Goal: Find specific page/section: Find specific page/section

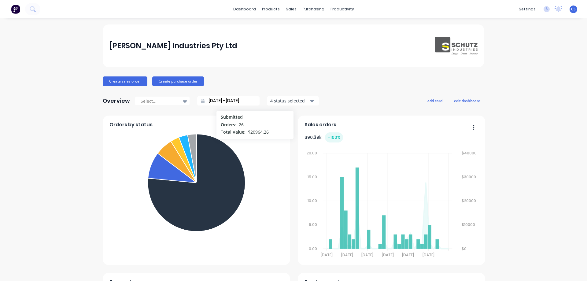
click at [539, 125] on div "[PERSON_NAME] Industries Pty Ltd Create sales order Create purchase order Overv…" at bounding box center [293, 262] width 587 height 476
click at [552, 22] on div "dashboard products sales purchasing productivity dashboard products Product Cat…" at bounding box center [293, 140] width 587 height 281
click at [523, 180] on div "[PERSON_NAME] Industries Pty Ltd Create sales order Create purchase order Overv…" at bounding box center [293, 262] width 587 height 476
drag, startPoint x: 72, startPoint y: 64, endPoint x: 132, endPoint y: 41, distance: 64.4
click at [72, 64] on div "[PERSON_NAME] Industries Pty Ltd Create sales order Create purchase order Overv…" at bounding box center [293, 262] width 587 height 476
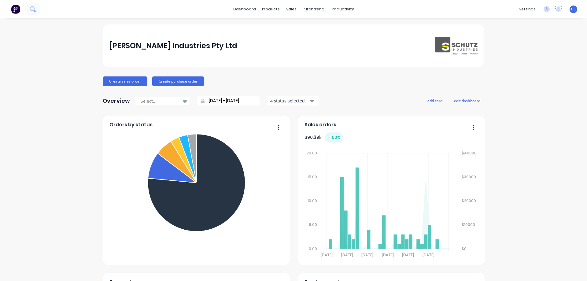
click at [32, 10] on icon at bounding box center [32, 8] width 5 height 5
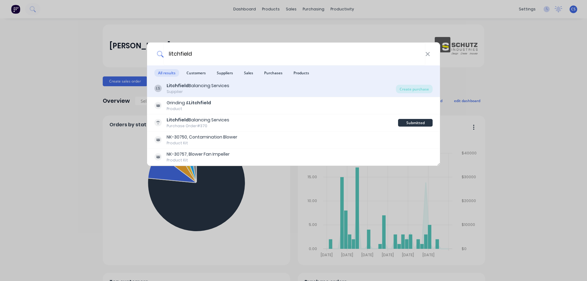
type input "litchfield"
click at [244, 88] on div "[PERSON_NAME] Balancing Services Supplier" at bounding box center [274, 89] width 241 height 12
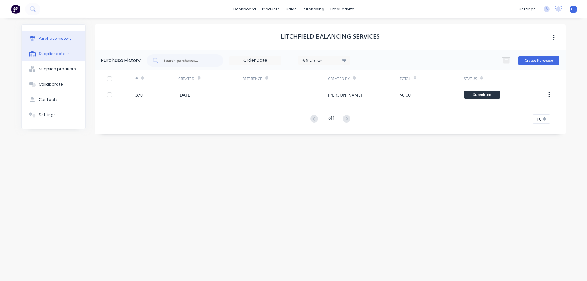
click at [71, 56] on button "Supplier details" at bounding box center [54, 53] width 64 height 15
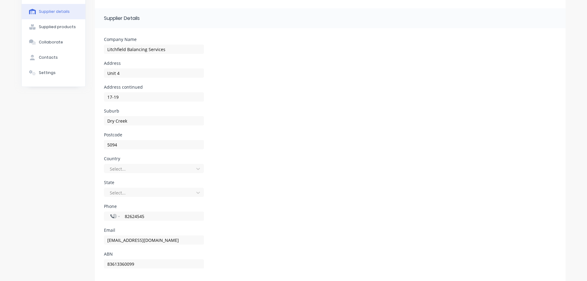
scroll to position [52, 0]
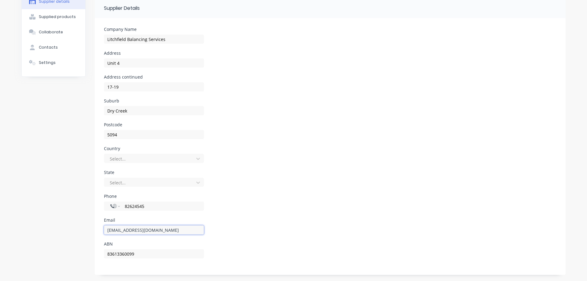
drag, startPoint x: 169, startPoint y: 232, endPoint x: 100, endPoint y: 237, distance: 68.7
click at [100, 237] on form "Company Name Litchfield Balancing Services Address Unit 4 Address continued 17-…" at bounding box center [330, 146] width 471 height 257
drag, startPoint x: 139, startPoint y: 230, endPoint x: 141, endPoint y: 233, distance: 3.4
click at [139, 229] on input "[EMAIL_ADDRESS][DOMAIN_NAME]" at bounding box center [154, 229] width 100 height 9
click at [229, 213] on div "Phone International [GEOGRAPHIC_DATA] [GEOGRAPHIC_DATA] [GEOGRAPHIC_DATA] [GEOG…" at bounding box center [330, 206] width 452 height 24
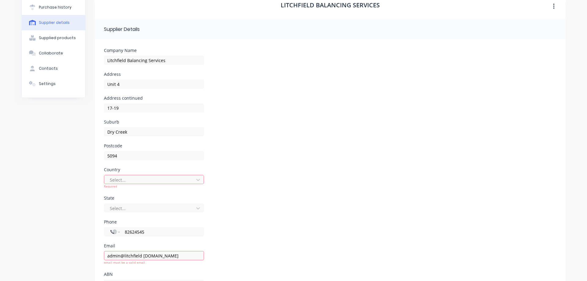
scroll to position [31, 0]
click at [139, 257] on input "admin@litchfield [DOMAIN_NAME]" at bounding box center [154, 255] width 100 height 9
type input "[EMAIL_ADDRESS][DOMAIN_NAME]"
click at [233, 254] on div "Email [EMAIL_ADDRESS][DOMAIN_NAME]" at bounding box center [330, 256] width 452 height 24
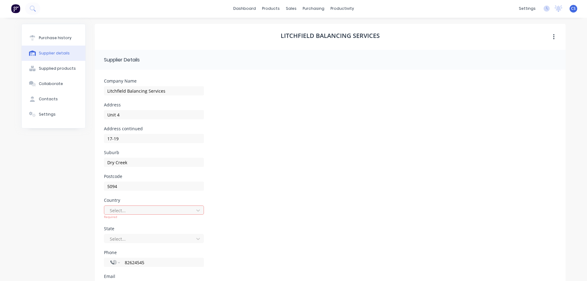
scroll to position [0, 0]
click at [65, 67] on div "Supplied products" at bounding box center [57, 69] width 37 height 6
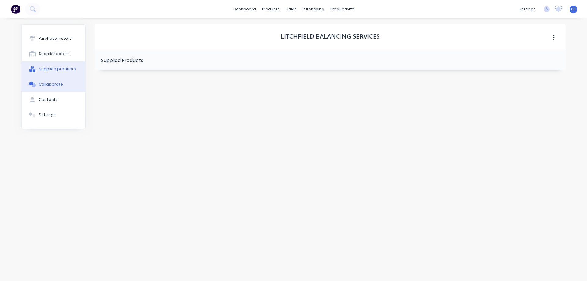
click at [63, 81] on button "Collaborate" at bounding box center [54, 84] width 64 height 15
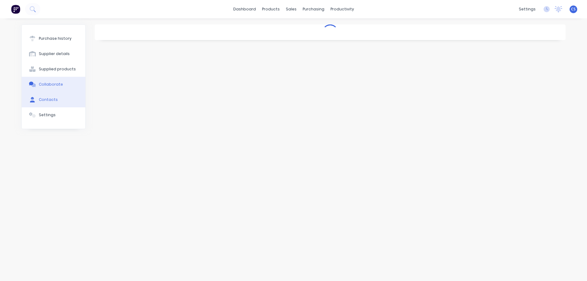
click at [61, 98] on button "Contacts" at bounding box center [54, 99] width 64 height 15
select select "AU"
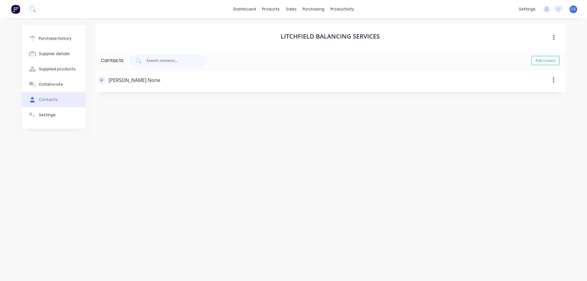
click at [101, 80] on icon "button" at bounding box center [102, 80] width 4 height 4
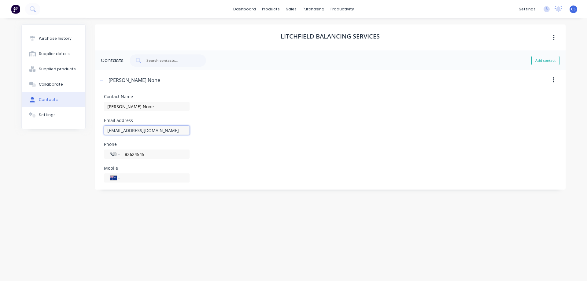
drag, startPoint x: 169, startPoint y: 130, endPoint x: 125, endPoint y: 132, distance: 44.0
click at [125, 132] on input "[EMAIL_ADDRESS][DOMAIN_NAME]" at bounding box center [147, 130] width 86 height 9
type input "[EMAIL_ADDRESS][DOMAIN_NAME]"
click at [232, 157] on div "Phone International [GEOGRAPHIC_DATA] [GEOGRAPHIC_DATA] [GEOGRAPHIC_DATA] [GEOG…" at bounding box center [330, 152] width 452 height 21
click at [64, 41] on div "Purchase history" at bounding box center [55, 39] width 33 height 6
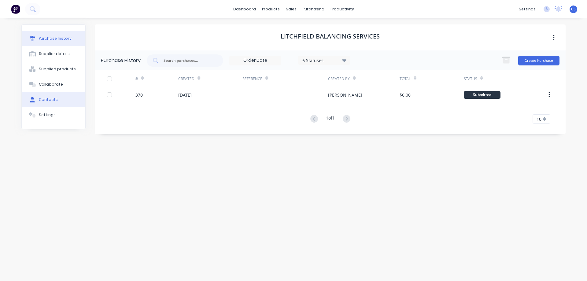
click at [51, 97] on div "Contacts" at bounding box center [48, 100] width 19 height 6
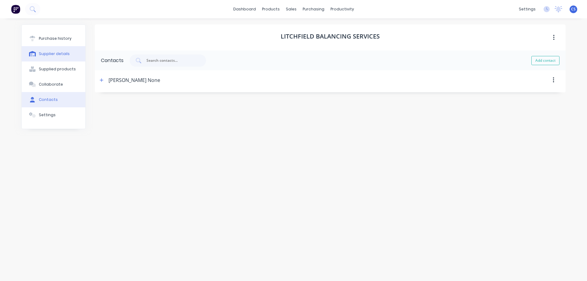
click at [52, 52] on div "Supplier details" at bounding box center [54, 54] width 31 height 6
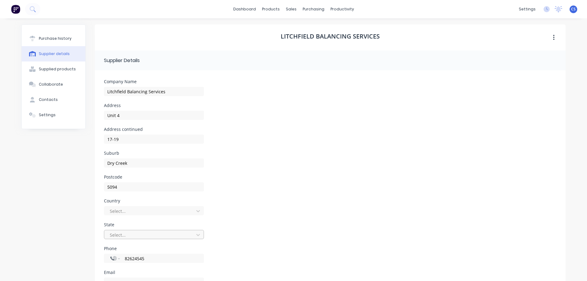
scroll to position [52, 0]
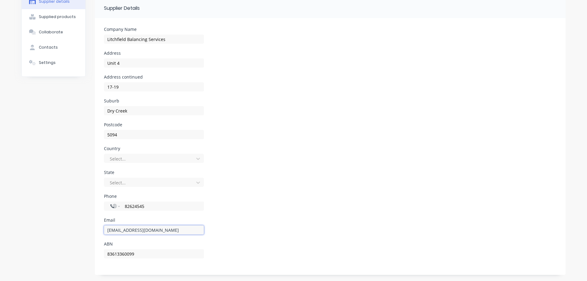
drag, startPoint x: 173, startPoint y: 230, endPoint x: 101, endPoint y: 232, distance: 72.1
click at [101, 232] on form "Company Name Litchfield Balancing Services Address Unit 4 Address continued 17-…" at bounding box center [330, 146] width 471 height 257
click at [41, 43] on button "Contacts" at bounding box center [54, 47] width 64 height 15
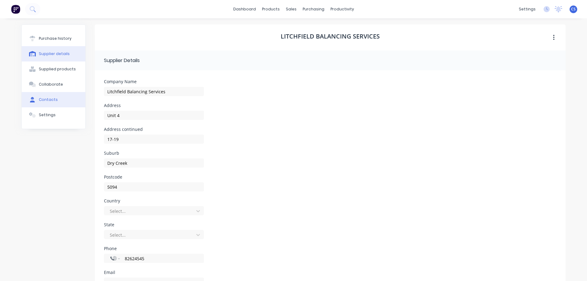
select select "AU"
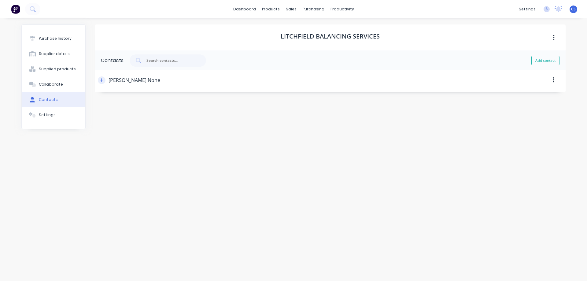
click at [101, 82] on icon "button" at bounding box center [102, 80] width 4 height 4
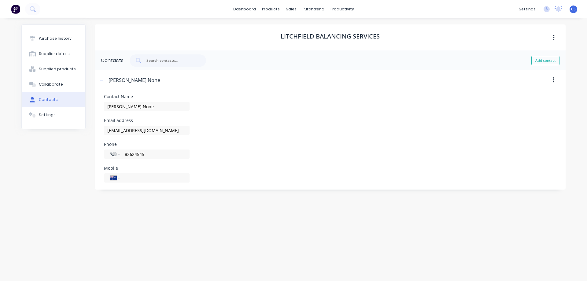
click at [200, 135] on div "Contact Name [PERSON_NAME] None Email address [EMAIL_ADDRESS][DOMAIN_NAME] Phon…" at bounding box center [330, 138] width 452 height 88
drag, startPoint x: 171, startPoint y: 129, endPoint x: 102, endPoint y: 135, distance: 69.3
click at [102, 135] on form "Contact Name [PERSON_NAME] None Email address [EMAIL_ADDRESS][DOMAIN_NAME] Phon…" at bounding box center [330, 138] width 471 height 97
type input "[EMAIL_ADDRESS][DOMAIN_NAME]"
drag, startPoint x: 175, startPoint y: 131, endPoint x: 99, endPoint y: 130, distance: 76.1
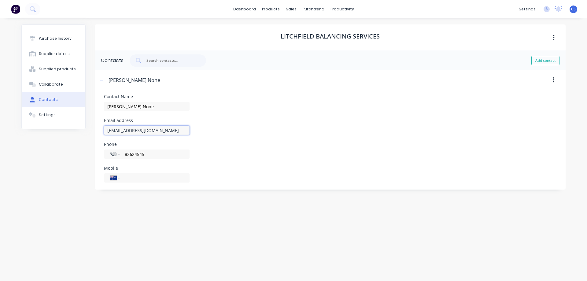
click at [99, 130] on form "Contact Name [PERSON_NAME] None Email address [EMAIL_ADDRESS][DOMAIN_NAME] Phon…" at bounding box center [330, 138] width 471 height 97
click at [279, 125] on div "Email address [EMAIL_ADDRESS][DOMAIN_NAME]" at bounding box center [330, 126] width 452 height 17
click at [280, 142] on div "Phone International [GEOGRAPHIC_DATA] [GEOGRAPHIC_DATA] [GEOGRAPHIC_DATA] [GEOG…" at bounding box center [330, 152] width 452 height 21
click at [125, 155] on input "82624545" at bounding box center [153, 154] width 59 height 7
click at [131, 153] on input "[PHONE_NUMBER]" at bounding box center [153, 154] width 59 height 7
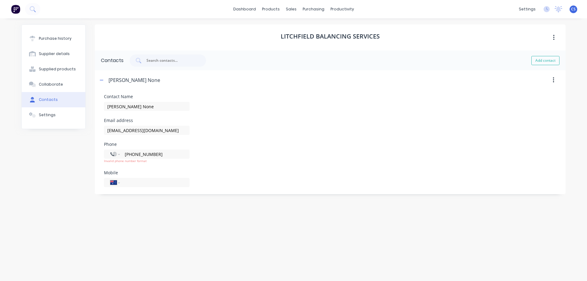
type input "[PHONE_NUMBER]"
click at [289, 177] on div "Mobile International [GEOGRAPHIC_DATA] [GEOGRAPHIC_DATA] [GEOGRAPHIC_DATA] [GEO…" at bounding box center [330, 179] width 452 height 17
click at [214, 144] on div "Phone International [GEOGRAPHIC_DATA] [GEOGRAPHIC_DATA] [GEOGRAPHIC_DATA] [GEOG…" at bounding box center [330, 152] width 452 height 21
click at [116, 155] on select "International [GEOGRAPHIC_DATA] [GEOGRAPHIC_DATA] [GEOGRAPHIC_DATA] [GEOGRAPHIC…" at bounding box center [114, 154] width 9 height 9
select select "AU"
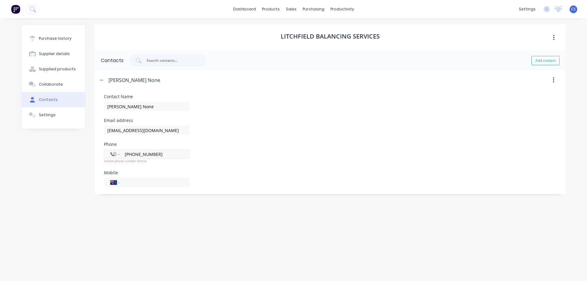
click at [110, 150] on select "International [GEOGRAPHIC_DATA] [GEOGRAPHIC_DATA] [GEOGRAPHIC_DATA] [GEOGRAPHIC…" at bounding box center [114, 154] width 9 height 9
click at [204, 156] on div "Phone International [GEOGRAPHIC_DATA] [GEOGRAPHIC_DATA] [GEOGRAPHIC_DATA] [GEOG…" at bounding box center [330, 150] width 452 height 17
click at [141, 153] on input "tel" at bounding box center [153, 154] width 59 height 7
paste input "8262 4545"
type input "[PHONE_NUMBER]"
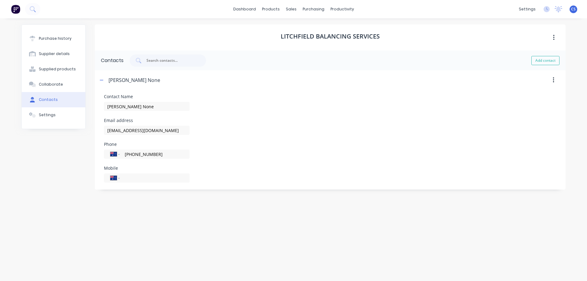
click at [258, 175] on div "Mobile International [GEOGRAPHIC_DATA] [GEOGRAPHIC_DATA] [GEOGRAPHIC_DATA] [GEO…" at bounding box center [330, 174] width 452 height 17
click at [57, 56] on div "Supplier details" at bounding box center [54, 54] width 31 height 6
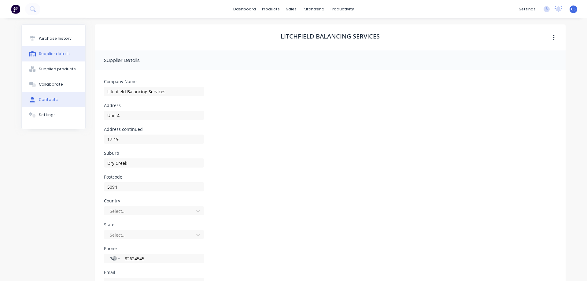
click at [54, 96] on button "Contacts" at bounding box center [54, 99] width 64 height 15
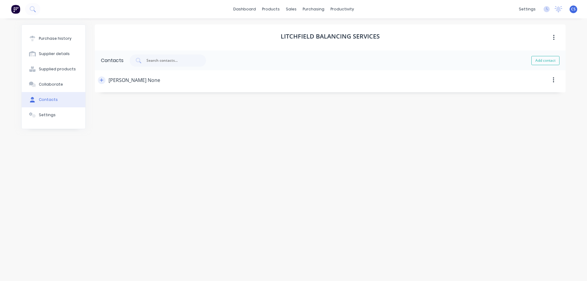
click at [98, 82] on button "button" at bounding box center [102, 80] width 8 height 8
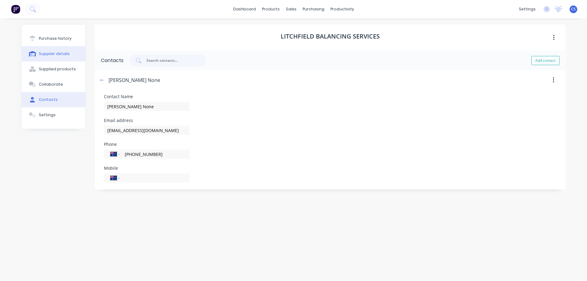
click at [50, 56] on div "Supplier details" at bounding box center [54, 54] width 31 height 6
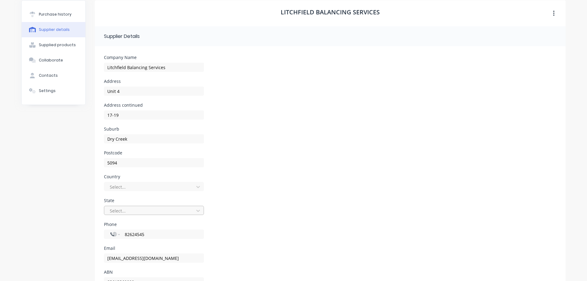
scroll to position [52, 0]
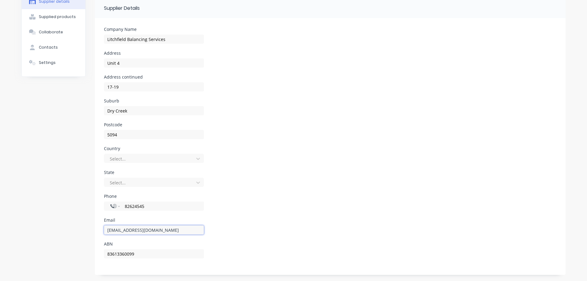
drag, startPoint x: 169, startPoint y: 228, endPoint x: 100, endPoint y: 232, distance: 69.2
click at [100, 232] on form "Company Name Litchfield Balancing Services Address Unit 4 Address continued 17-…" at bounding box center [330, 146] width 471 height 257
paste input "82624545"
type input "82624545"
drag, startPoint x: 136, startPoint y: 231, endPoint x: 103, endPoint y: 231, distance: 33.0
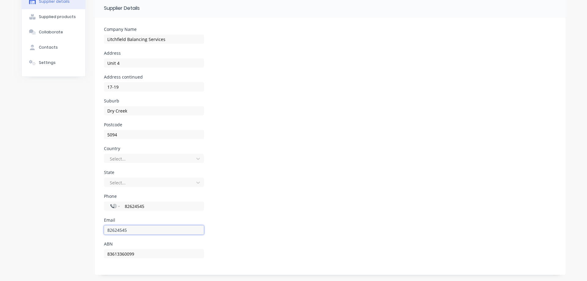
click at [104, 231] on input "82624545" at bounding box center [154, 229] width 100 height 9
drag, startPoint x: 153, startPoint y: 206, endPoint x: 115, endPoint y: 208, distance: 37.7
click at [115, 208] on div "International [GEOGRAPHIC_DATA] [GEOGRAPHIC_DATA] [GEOGRAPHIC_DATA] [GEOGRAPHIC…" at bounding box center [154, 205] width 100 height 9
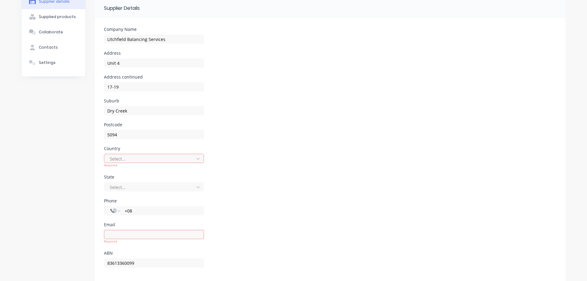
click at [231, 203] on div "Phone International [GEOGRAPHIC_DATA] [GEOGRAPHIC_DATA] [GEOGRAPHIC_DATA] [GEOG…" at bounding box center [330, 211] width 452 height 24
click at [150, 208] on input "+08" at bounding box center [160, 210] width 73 height 7
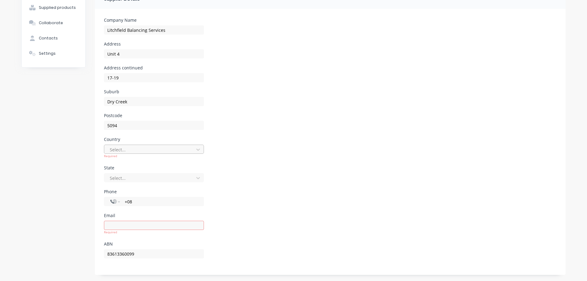
click at [166, 145] on div "Select..." at bounding box center [149, 149] width 85 height 9
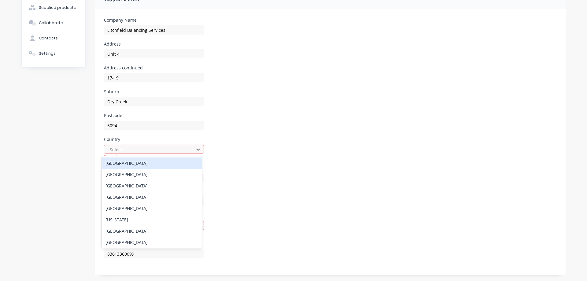
click at [157, 163] on div "[GEOGRAPHIC_DATA]" at bounding box center [152, 162] width 100 height 11
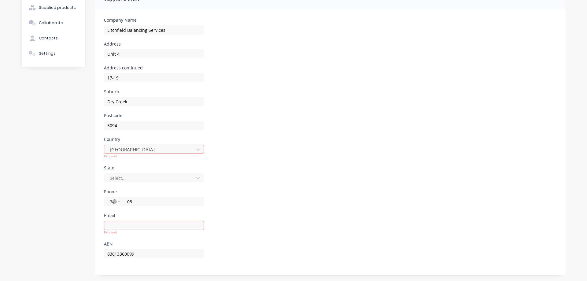
click at [240, 177] on div "State Select..." at bounding box center [330, 178] width 452 height 24
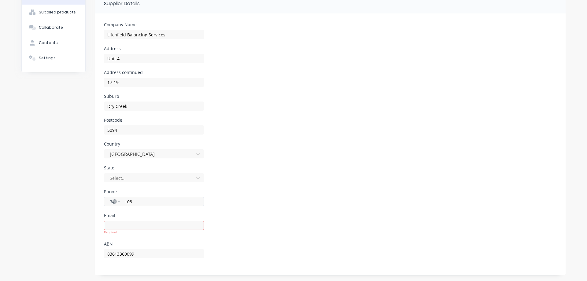
click at [140, 204] on input "+08" at bounding box center [160, 201] width 73 height 7
click at [237, 189] on div "State Select..." at bounding box center [330, 178] width 452 height 24
click at [138, 200] on div "International [GEOGRAPHIC_DATA] [GEOGRAPHIC_DATA] [GEOGRAPHIC_DATA] [GEOGRAPHIC…" at bounding box center [154, 209] width 100 height 18
click at [152, 179] on div at bounding box center [150, 178] width 82 height 8
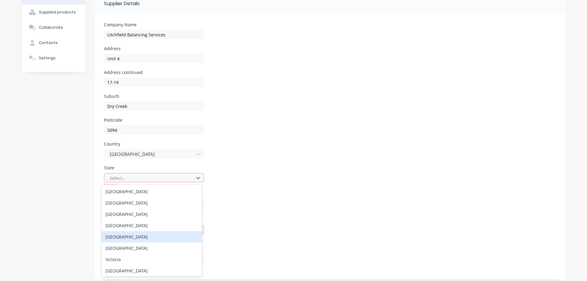
click at [144, 236] on div "[GEOGRAPHIC_DATA]" at bounding box center [152, 236] width 100 height 11
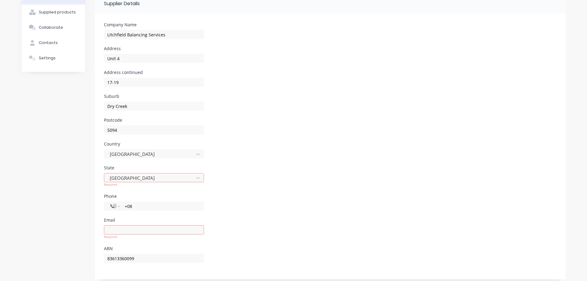
click at [230, 184] on div "State [GEOGRAPHIC_DATA] Required" at bounding box center [330, 180] width 452 height 28
click at [135, 200] on input "+08" at bounding box center [160, 201] width 73 height 7
type input "+0"
select select "AU"
click at [235, 187] on div "State [GEOGRAPHIC_DATA]" at bounding box center [330, 178] width 452 height 24
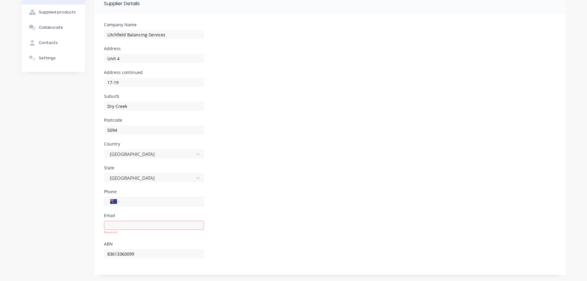
click at [125, 202] on input "tel" at bounding box center [160, 201] width 73 height 7
click at [250, 211] on div "Phone International [GEOGRAPHIC_DATA] [GEOGRAPHIC_DATA] [GEOGRAPHIC_DATA] [GEOG…" at bounding box center [330, 201] width 452 height 24
click at [141, 203] on input "(08)" at bounding box center [160, 201] width 73 height 7
paste input "8262 4545"
type input "[PHONE_NUMBER]"
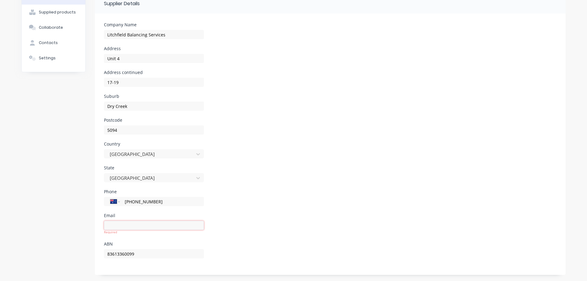
click at [179, 226] on input at bounding box center [154, 225] width 100 height 9
type input "[EMAIL_ADDRESS][DOMAIN_NAME]"
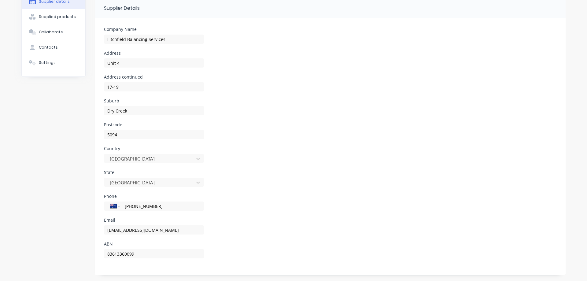
click at [263, 191] on form "Company Name Litchfield Balancing Services Address Unit 4 Address continued 17-…" at bounding box center [330, 146] width 471 height 257
click at [272, 184] on div "State [GEOGRAPHIC_DATA]" at bounding box center [330, 182] width 452 height 24
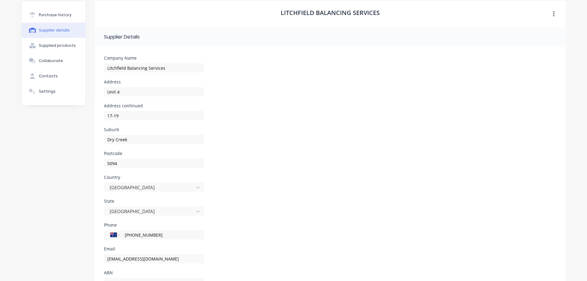
scroll to position [0, 0]
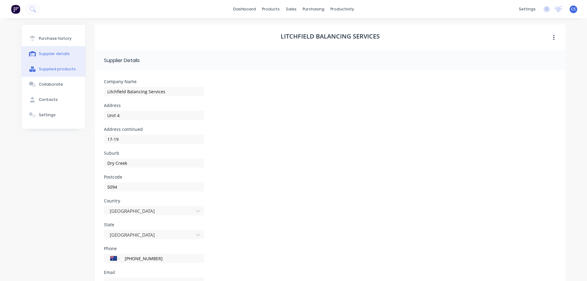
click at [47, 101] on div "Contacts" at bounding box center [48, 100] width 19 height 6
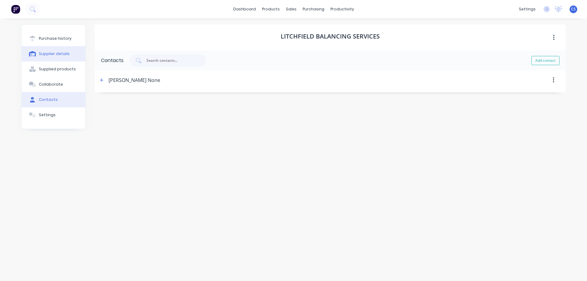
click at [60, 54] on div "Supplier details" at bounding box center [54, 54] width 31 height 6
select select "AU"
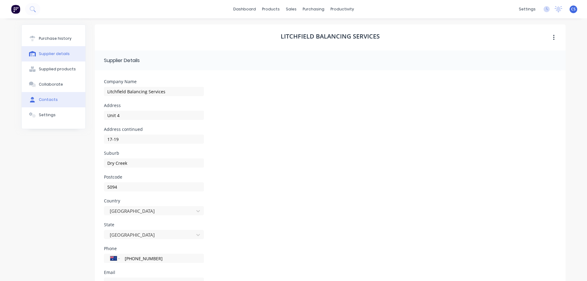
click at [62, 95] on button "Contacts" at bounding box center [54, 99] width 64 height 15
select select "AU"
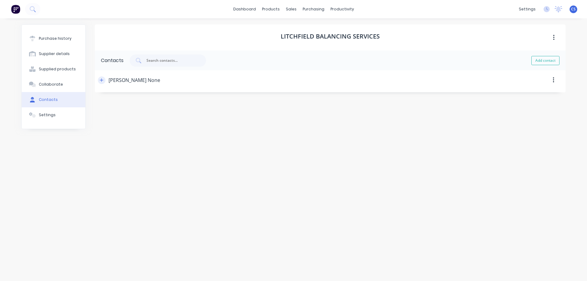
click at [100, 80] on icon "button" at bounding box center [101, 79] width 3 height 3
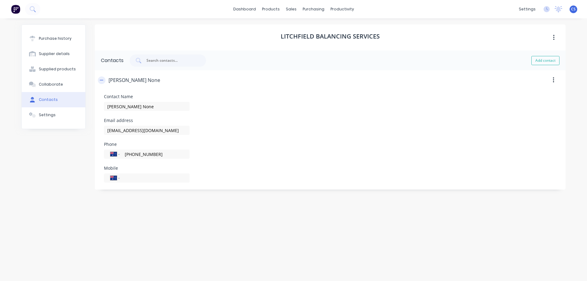
click at [100, 80] on icon "button" at bounding box center [101, 80] width 3 height 0
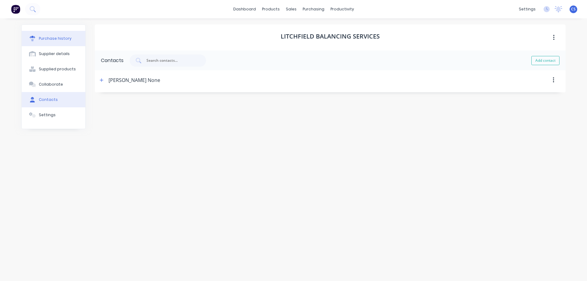
click at [62, 39] on div "Purchase history" at bounding box center [55, 39] width 33 height 6
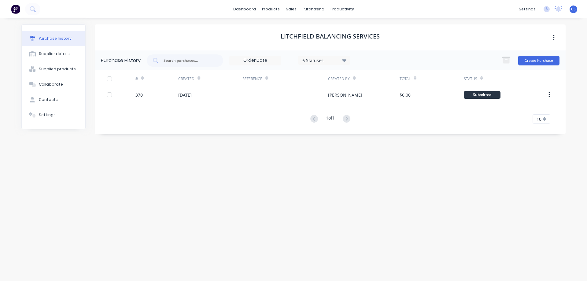
click at [19, 10] on img at bounding box center [15, 9] width 9 height 9
